Goal: Navigation & Orientation: Go to known website

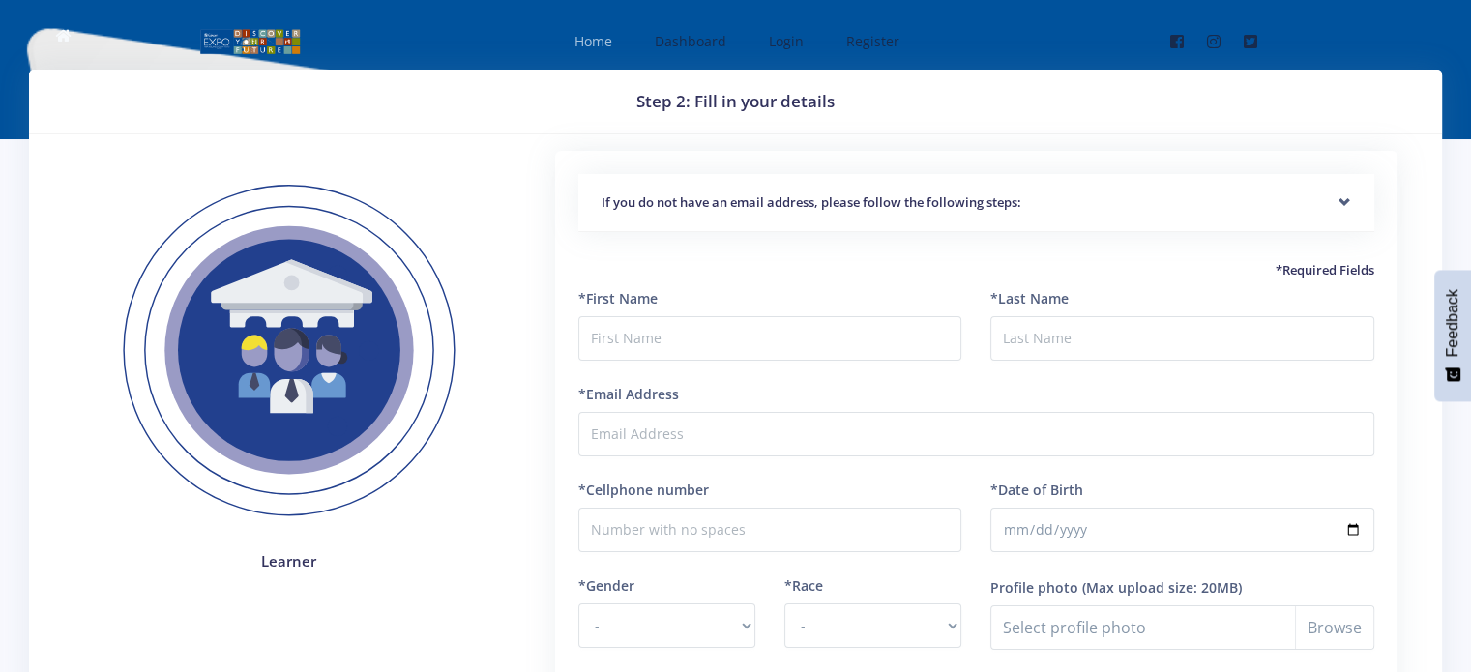
click at [594, 44] on span "Home" at bounding box center [593, 41] width 38 height 18
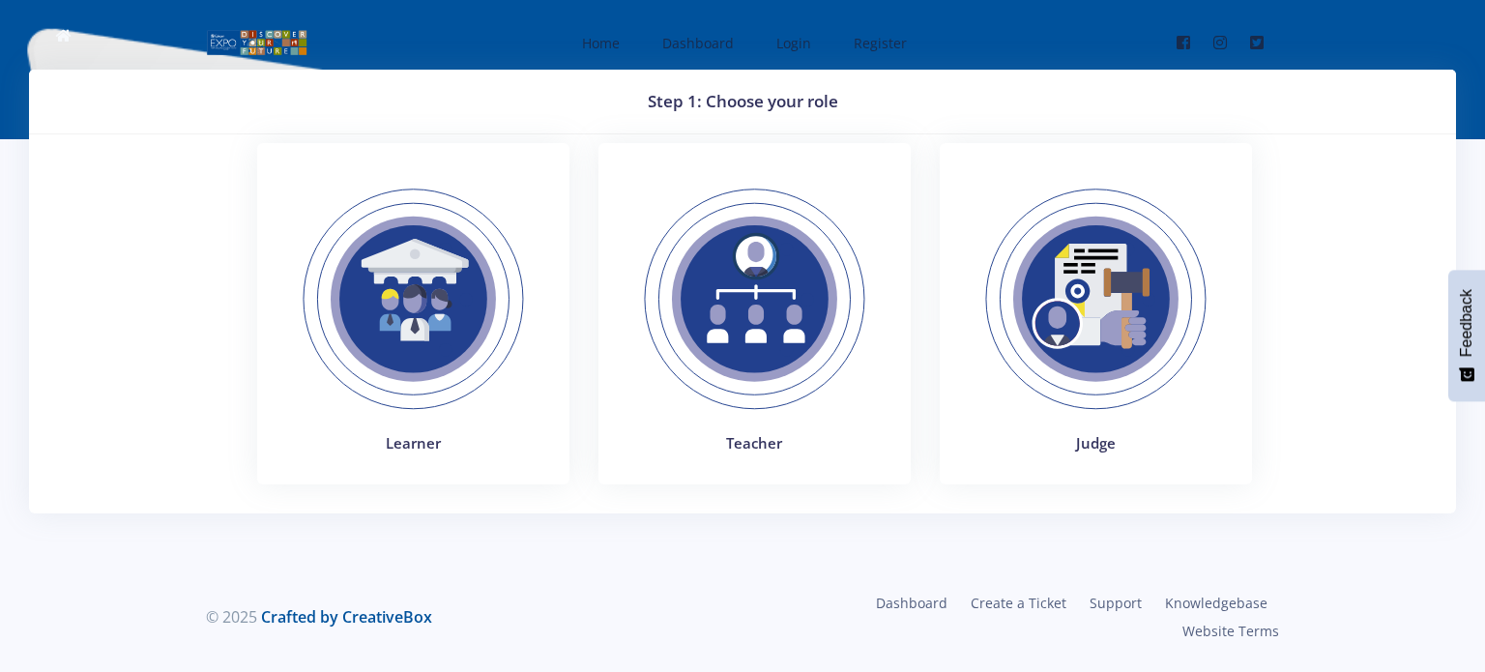
click at [391, 345] on img at bounding box center [413, 299] width 266 height 266
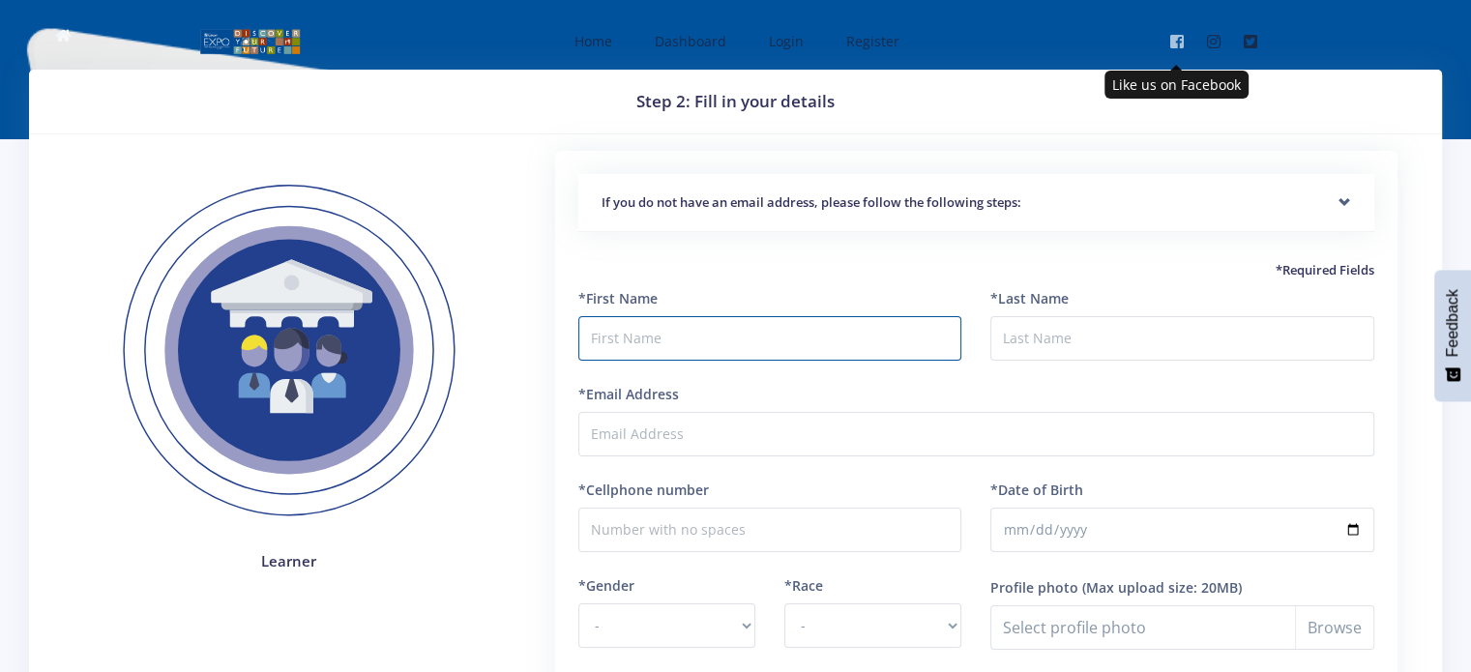
click at [1164, 42] on link "Facebook" at bounding box center [1176, 41] width 29 height 46
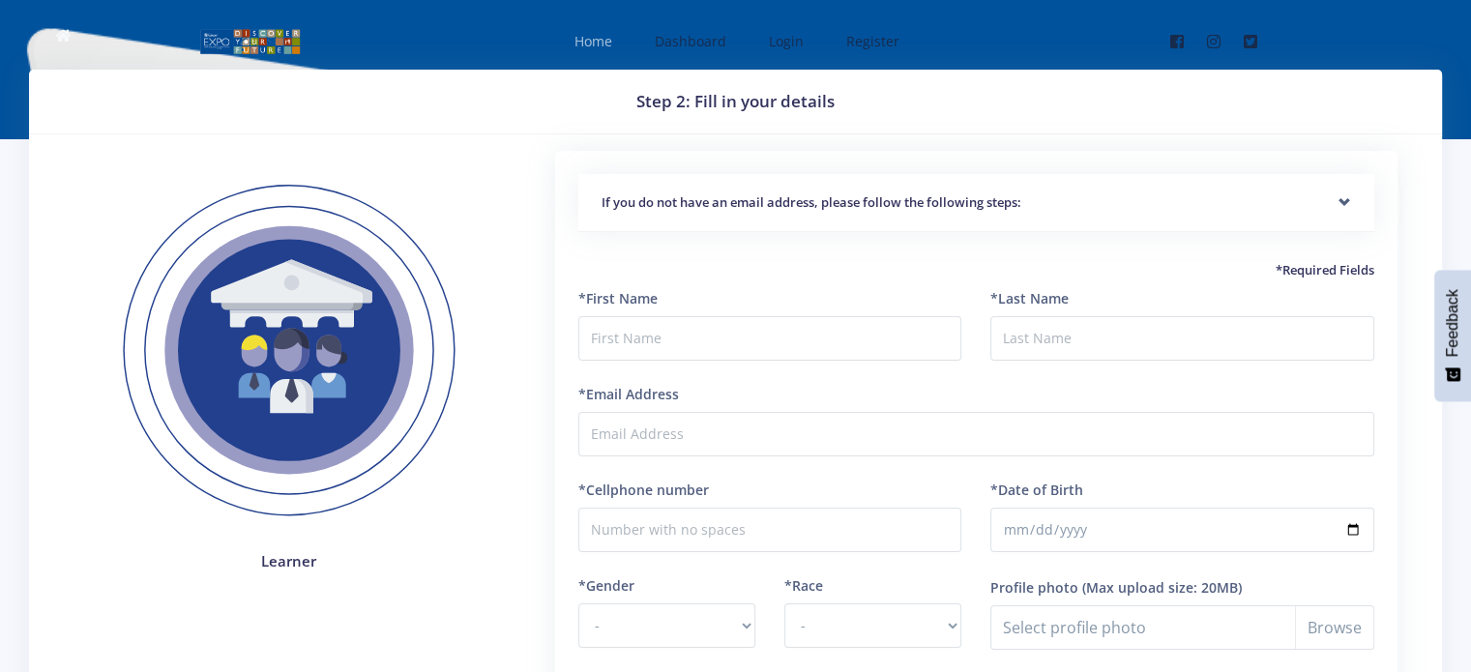
click at [593, 41] on span "Home" at bounding box center [593, 41] width 38 height 18
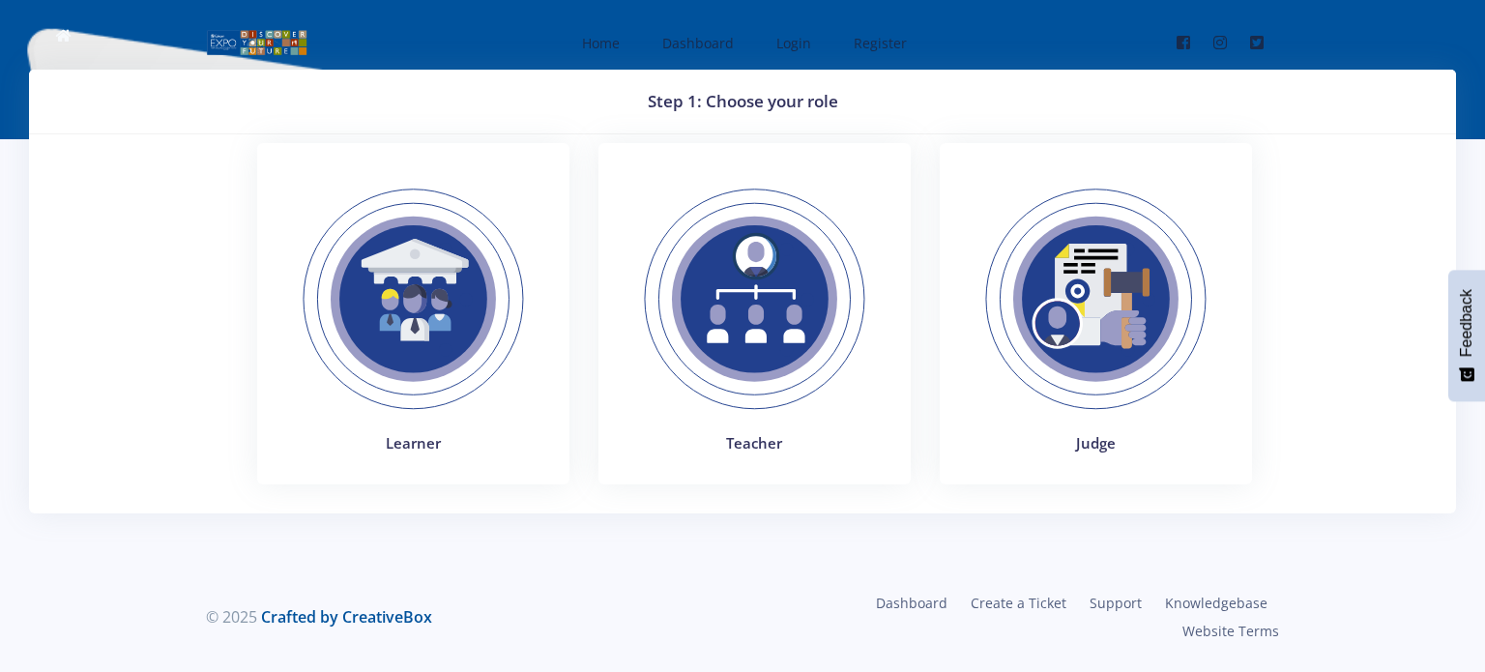
click at [460, 338] on img at bounding box center [413, 299] width 266 height 266
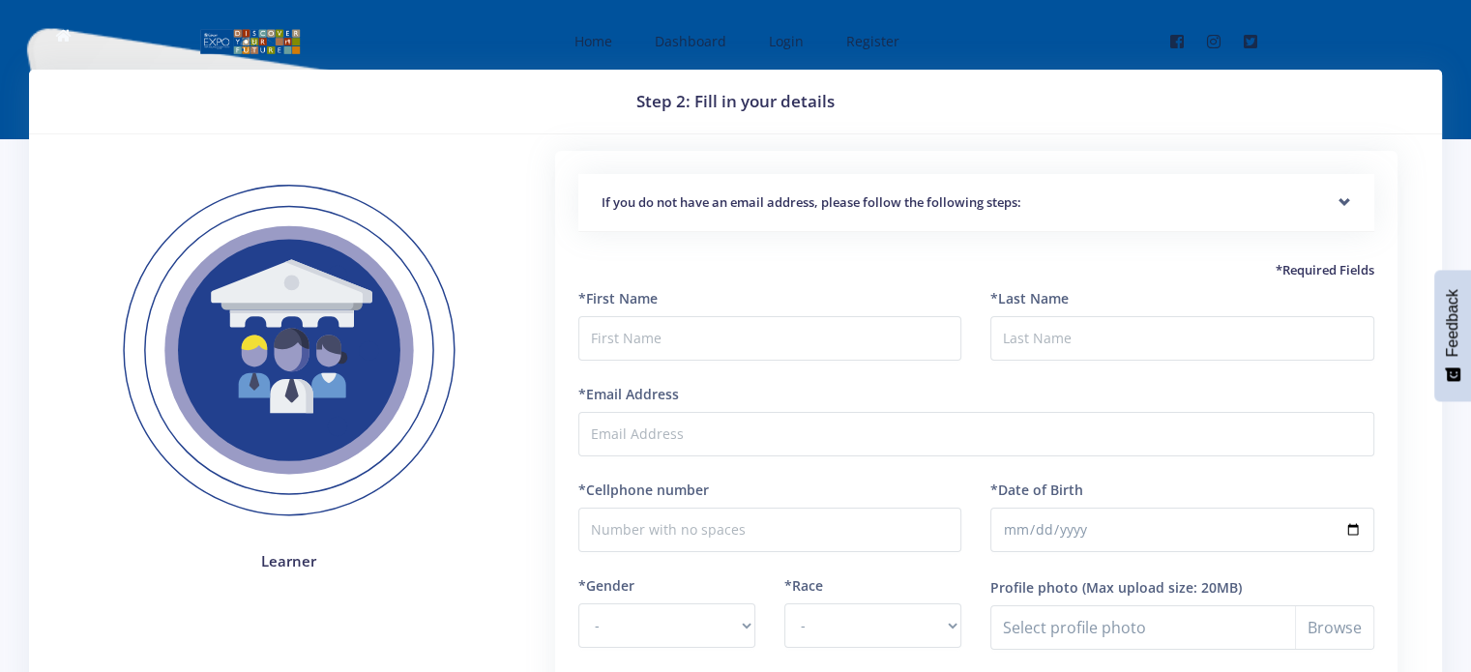
click at [254, 42] on img at bounding box center [250, 41] width 102 height 29
